Goal: Task Accomplishment & Management: Complete application form

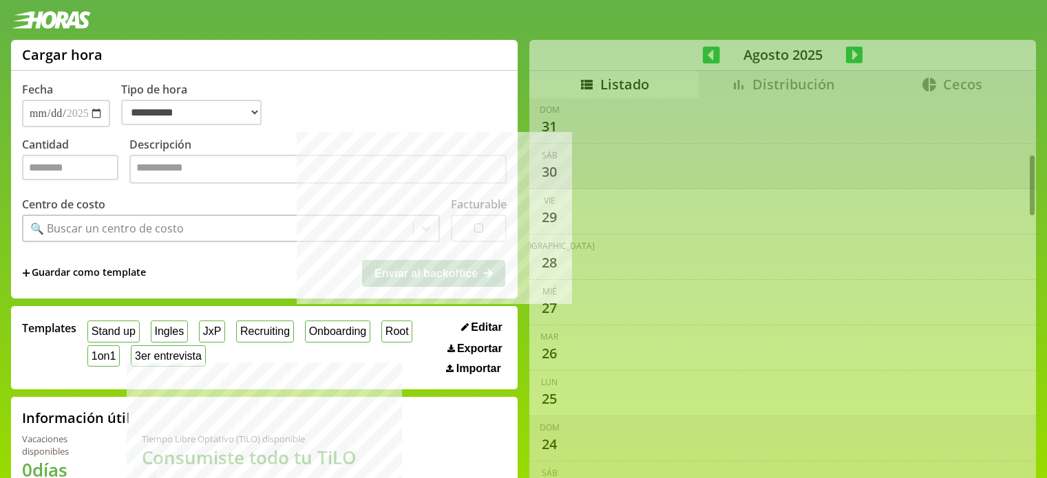
select select "**********"
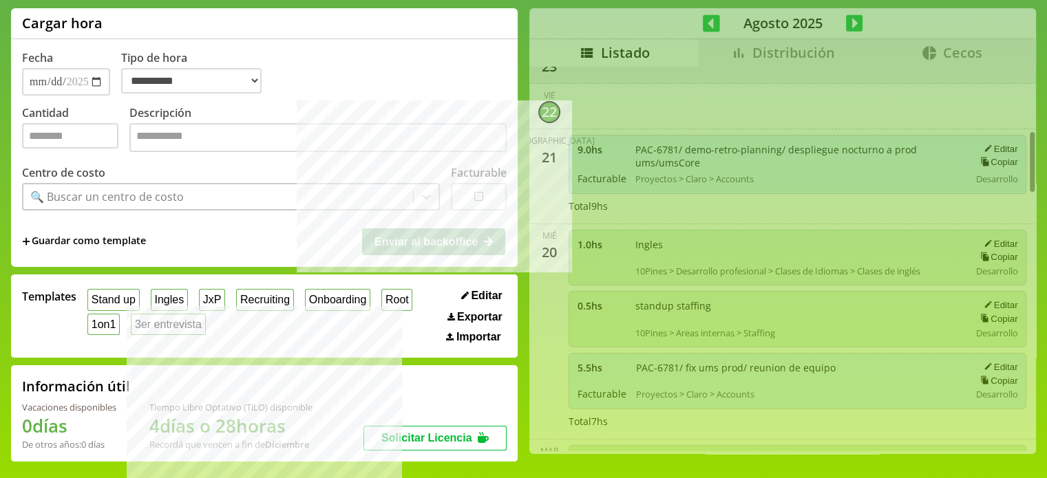
scroll to position [26, 0]
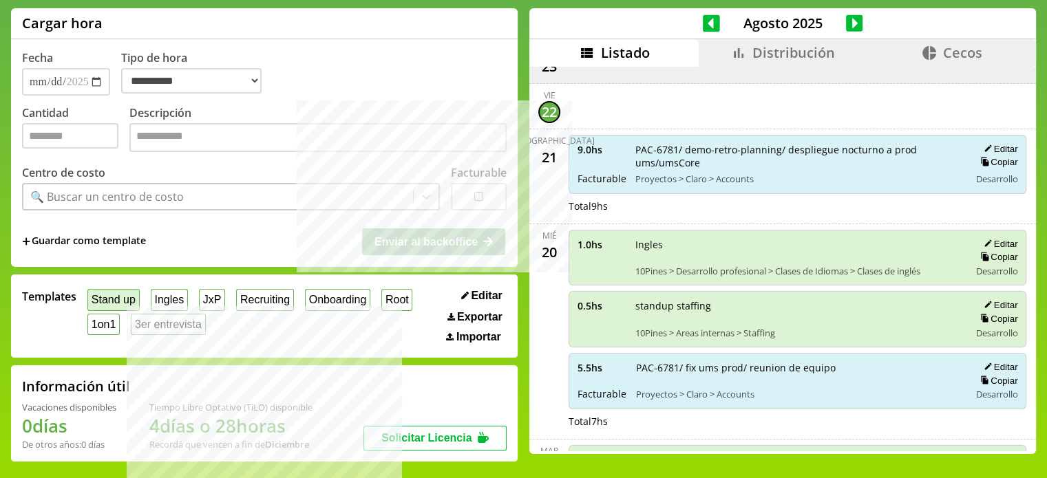
click at [111, 299] on button "Stand up" at bounding box center [113, 299] width 52 height 21
type input "*"
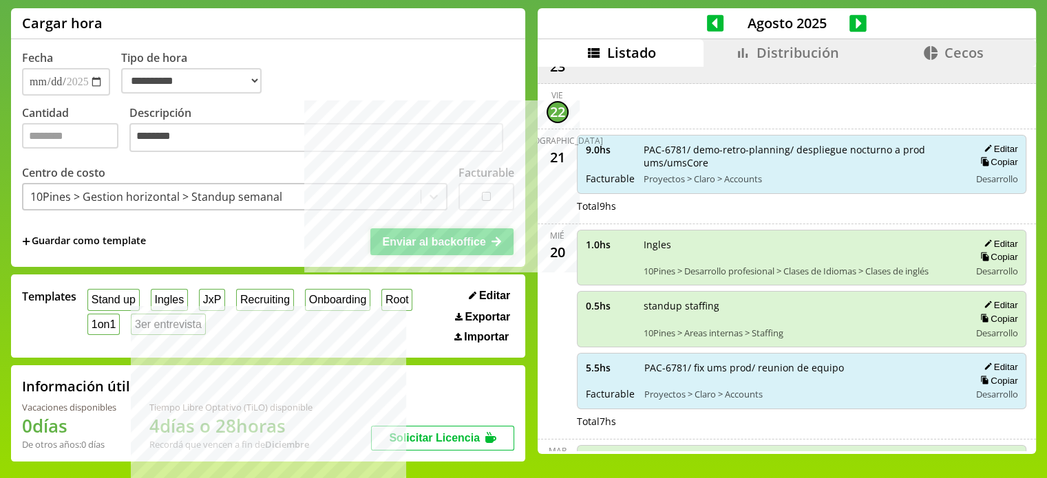
click at [472, 239] on span "Enviar al backoffice" at bounding box center [433, 242] width 103 height 12
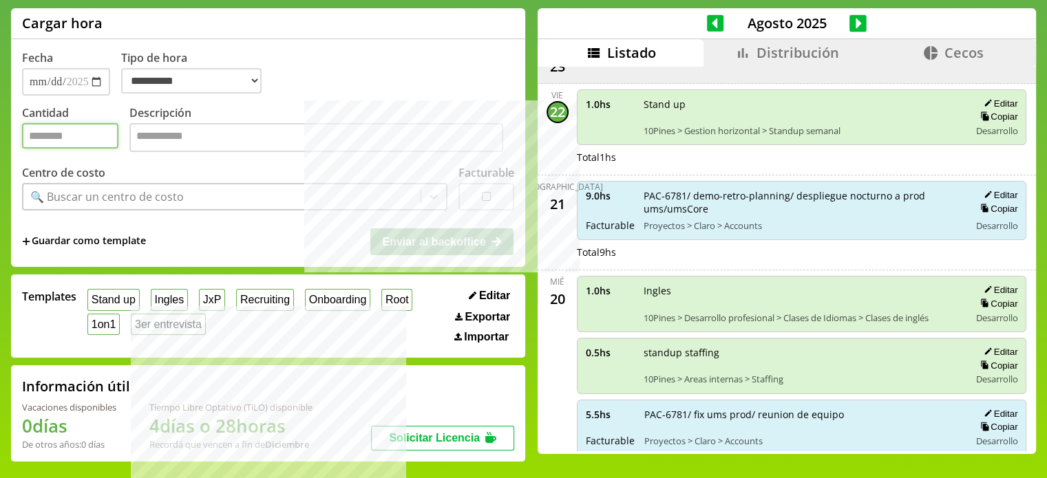
click at [89, 138] on input "Cantidad" at bounding box center [70, 135] width 96 height 25
type input "*"
click at [218, 120] on label "Descripción" at bounding box center [321, 130] width 385 height 50
click at [218, 123] on textarea "Descripción" at bounding box center [316, 137] width 374 height 29
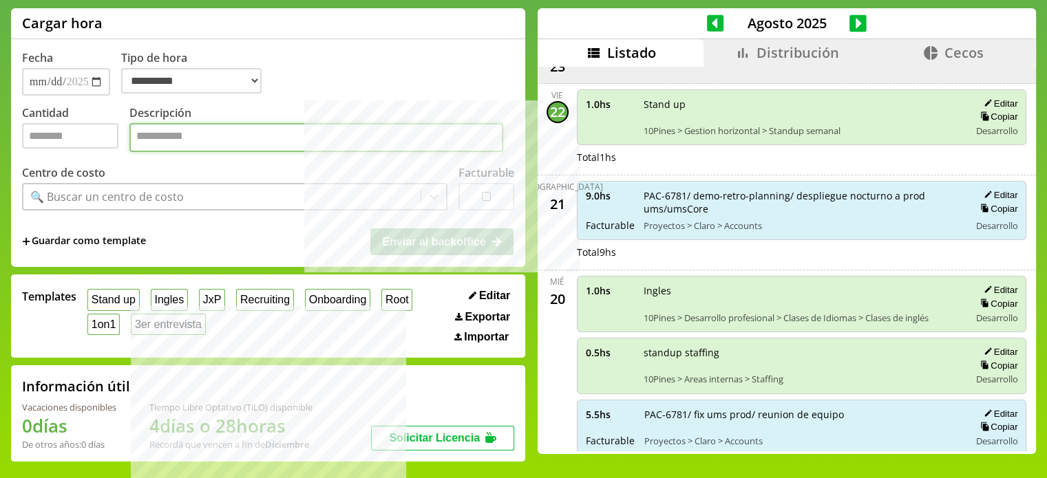
click at [231, 129] on textarea "Descripción" at bounding box center [316, 137] width 374 height 29
type textarea "**********"
drag, startPoint x: 279, startPoint y: 200, endPoint x: 276, endPoint y: 182, distance: 18.8
click at [279, 200] on div "🔍 Buscar un centro de costo" at bounding box center [221, 196] width 397 height 23
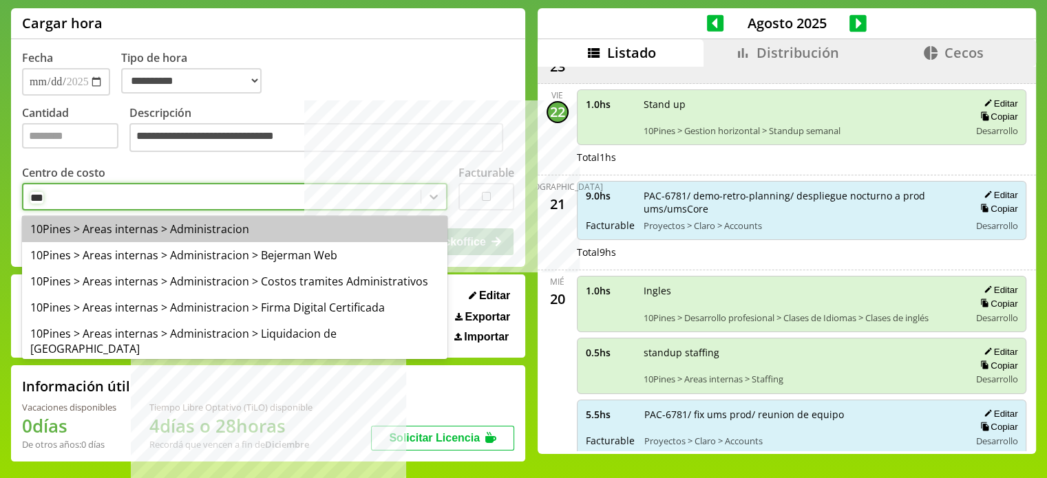
type input "****"
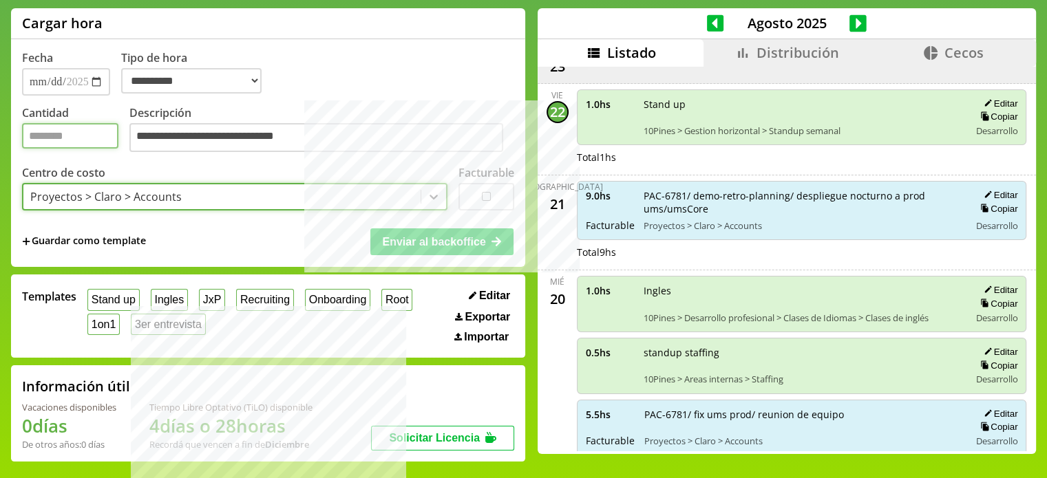
click at [55, 142] on input "*" at bounding box center [70, 135] width 96 height 25
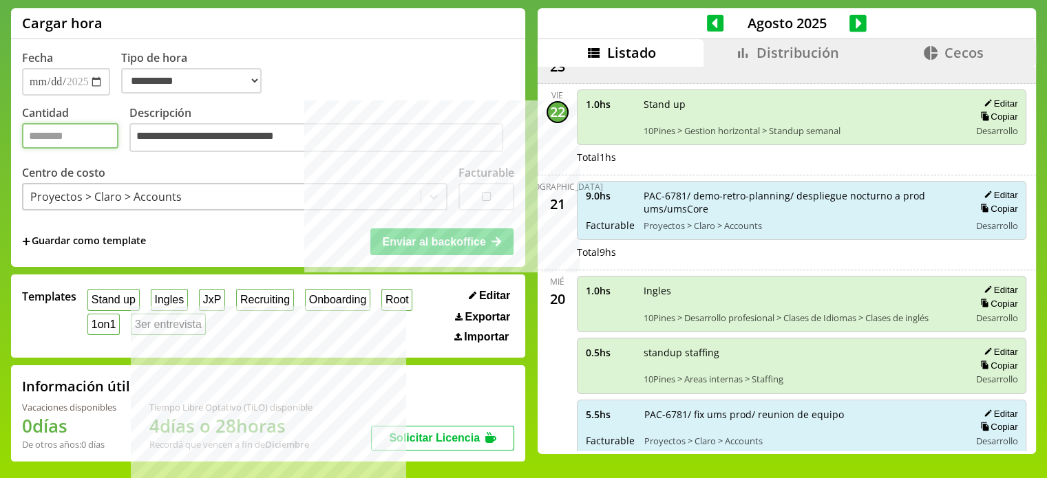
type input "*"
click at [472, 250] on button "Enviar al backoffice" at bounding box center [441, 242] width 143 height 26
